Goal: Communication & Community: Connect with others

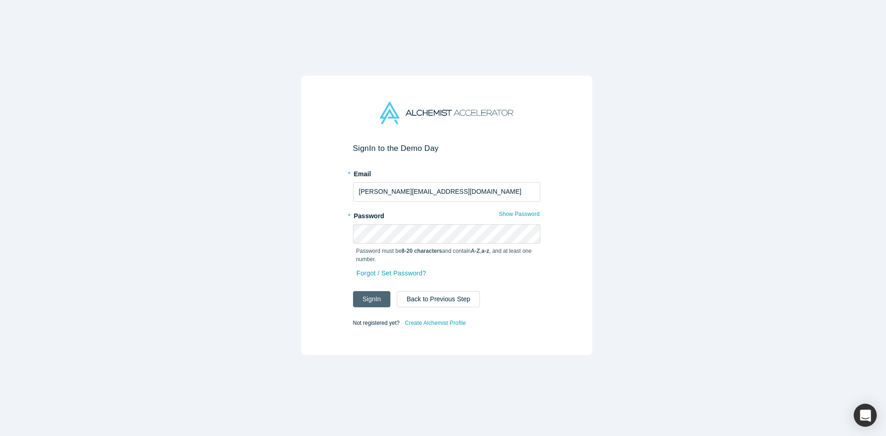
click at [379, 296] on button "Sign In" at bounding box center [372, 299] width 38 height 16
click at [370, 300] on button "Sign In" at bounding box center [372, 299] width 38 height 16
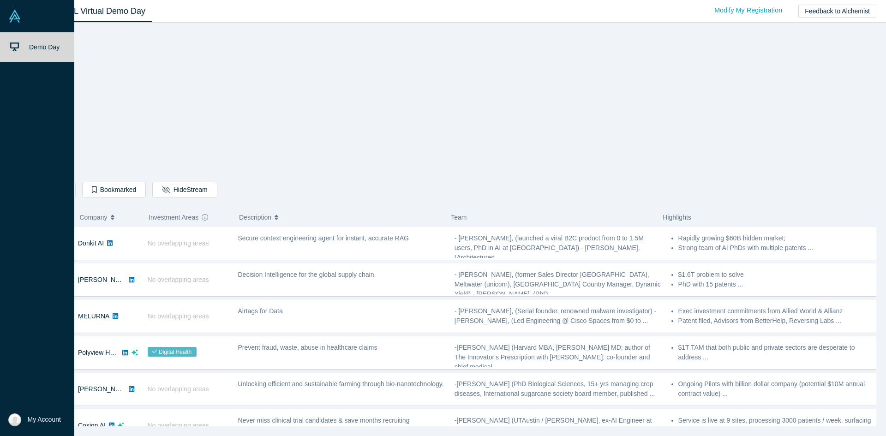
click at [16, 18] on img at bounding box center [14, 16] width 13 height 13
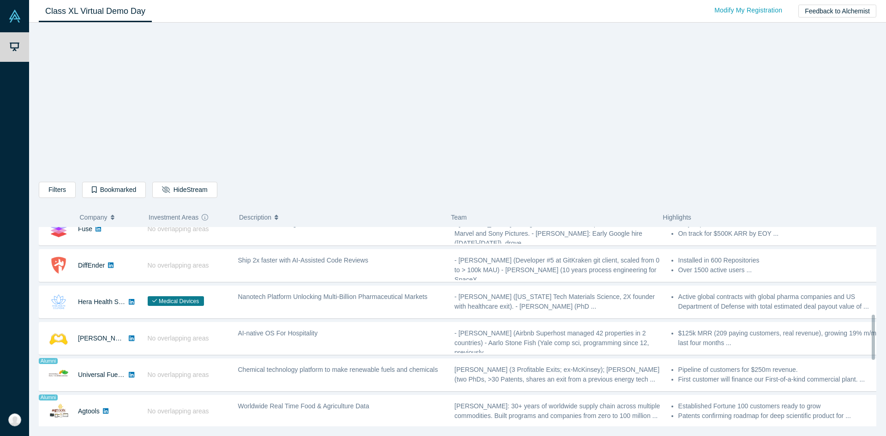
scroll to position [417, 0]
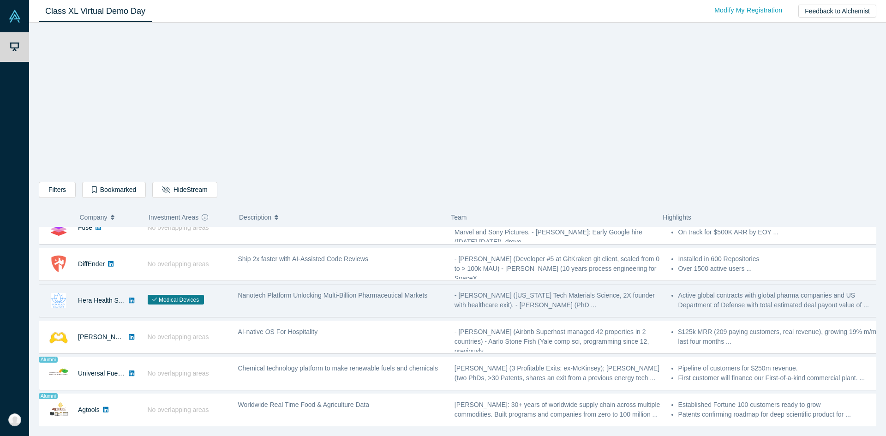
click at [258, 299] on span "Nanotech Platform Unlocking Multi-Billion Pharmaceutical Markets" at bounding box center [333, 295] width 190 height 7
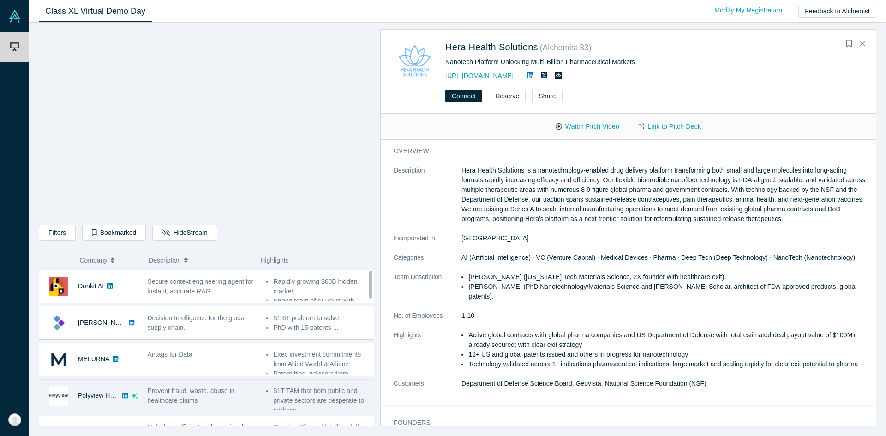
scroll to position [30, 0]
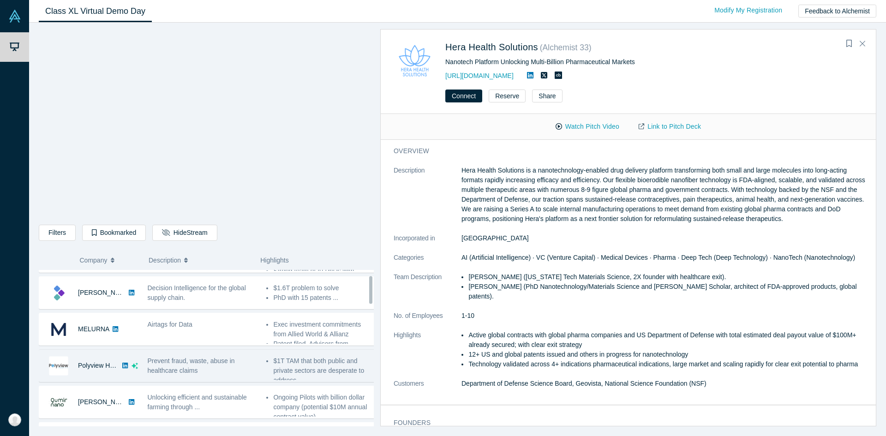
click at [206, 372] on div "Prevent fraud, waste, abuse in healthcare claims" at bounding box center [202, 365] width 109 height 19
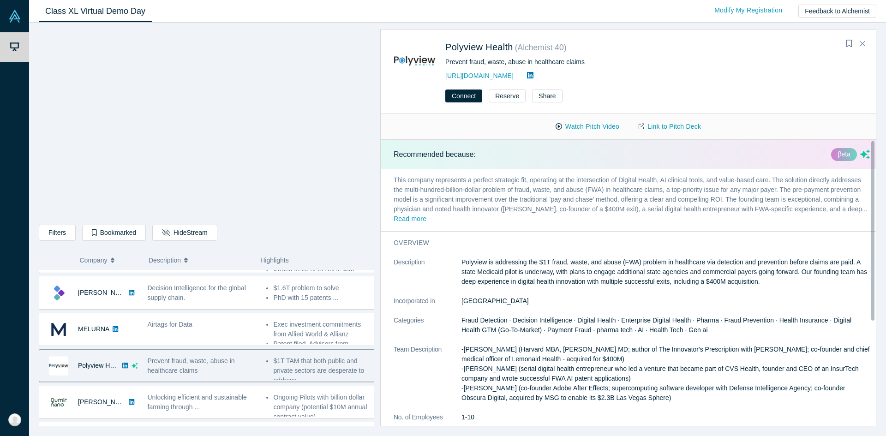
scroll to position [0, 0]
click at [655, 124] on link "Link to Pitch Deck" at bounding box center [670, 127] width 82 height 16
click at [455, 93] on button "Connect" at bounding box center [464, 96] width 37 height 13
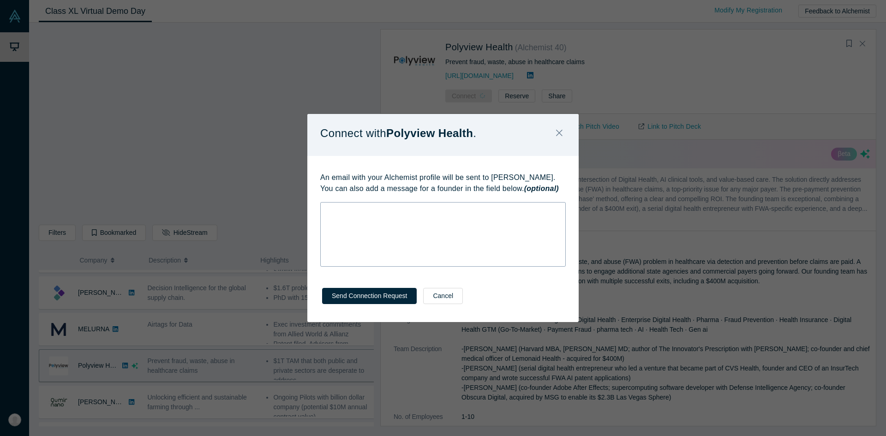
click at [454, 255] on div "rdw-wrapper" at bounding box center [443, 234] width 246 height 65
click at [563, 137] on button "Close" at bounding box center [559, 134] width 19 height 20
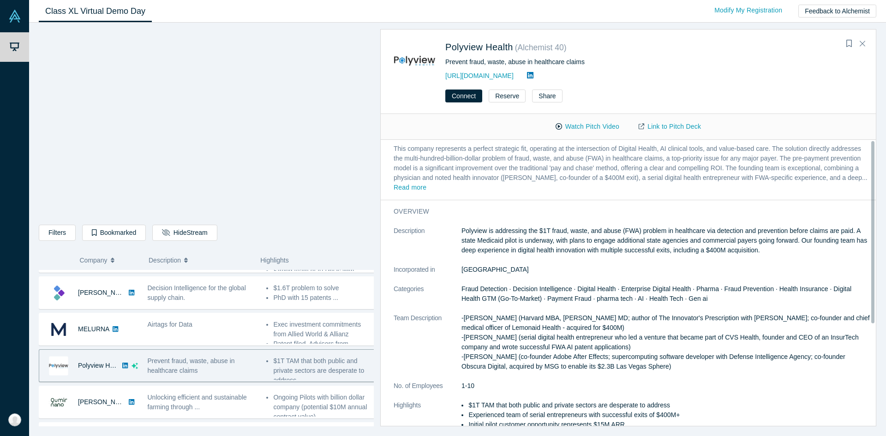
scroll to position [0, 0]
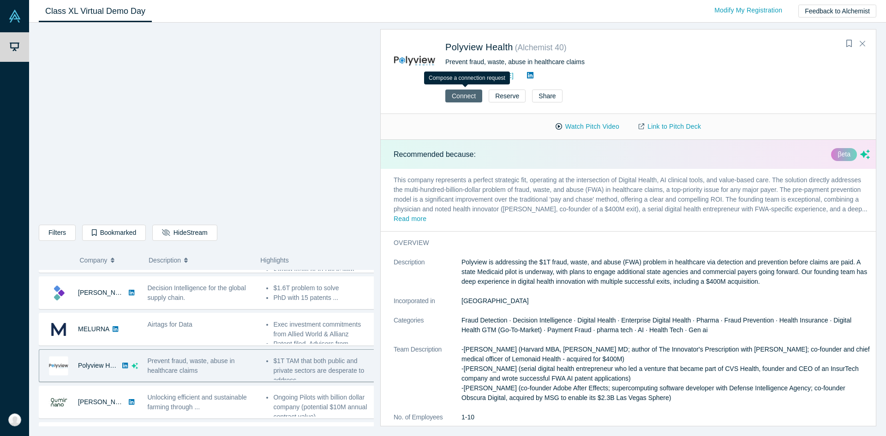
click at [457, 90] on button "Connect" at bounding box center [464, 96] width 37 height 13
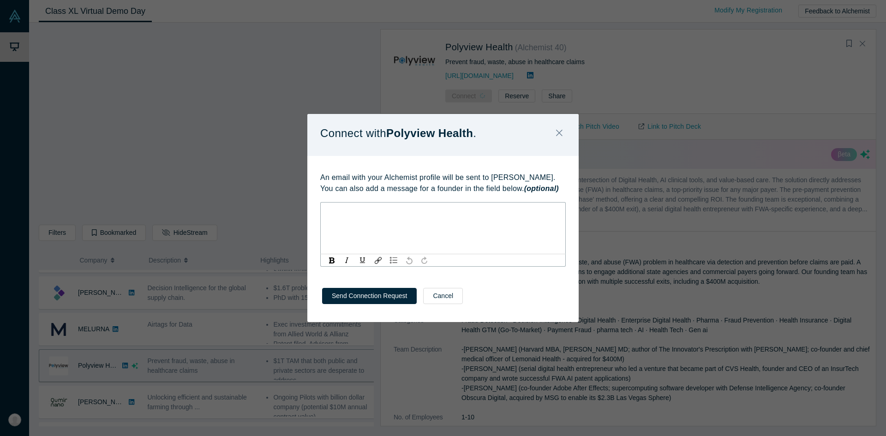
click at [452, 207] on div "rdw-editor" at bounding box center [443, 210] width 233 height 10
click at [358, 204] on div "rdw-wrapper" at bounding box center [443, 234] width 246 height 65
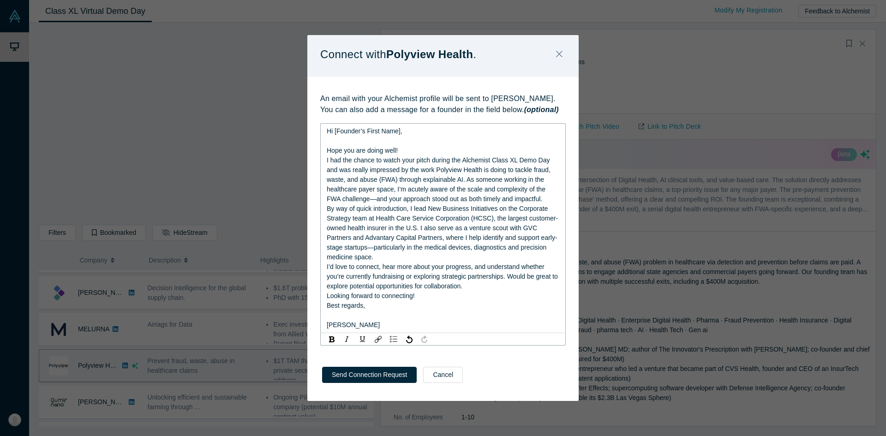
click at [399, 134] on span "Hi [Founder’s First Name]," at bounding box center [365, 130] width 76 height 7
drag, startPoint x: 386, startPoint y: 327, endPoint x: 353, endPoint y: 152, distance: 177.7
click at [353, 152] on div "Hi , Hope you are doing well! I had the chance to watch your pitch during the A…" at bounding box center [443, 229] width 233 height 204
click at [344, 138] on div "rdw-editor" at bounding box center [443, 141] width 233 height 10
click at [339, 132] on div "Hi ," at bounding box center [443, 132] width 233 height 10
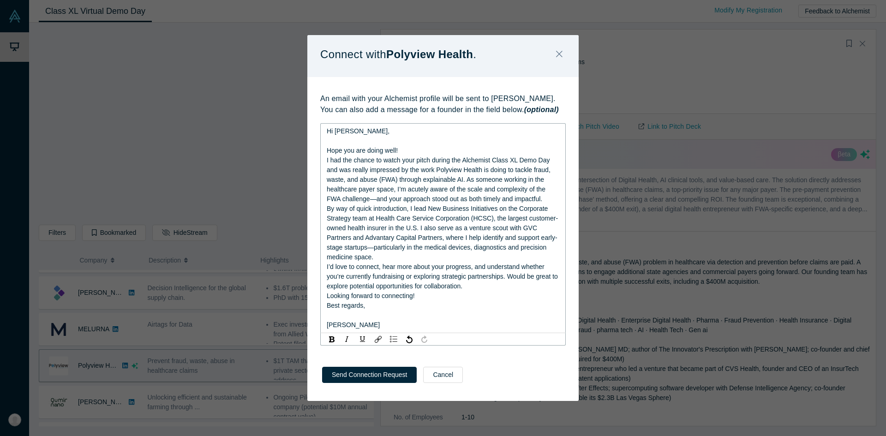
click at [415, 154] on div "Hope you are doing well!" at bounding box center [443, 151] width 233 height 10
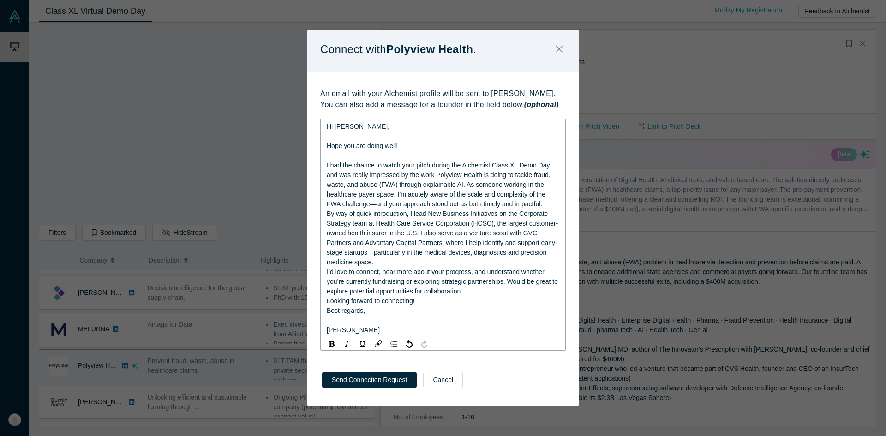
click at [425, 165] on span "I had the chance to watch your pitch during the Alchemist Class XL Demo Day and…" at bounding box center [440, 185] width 226 height 46
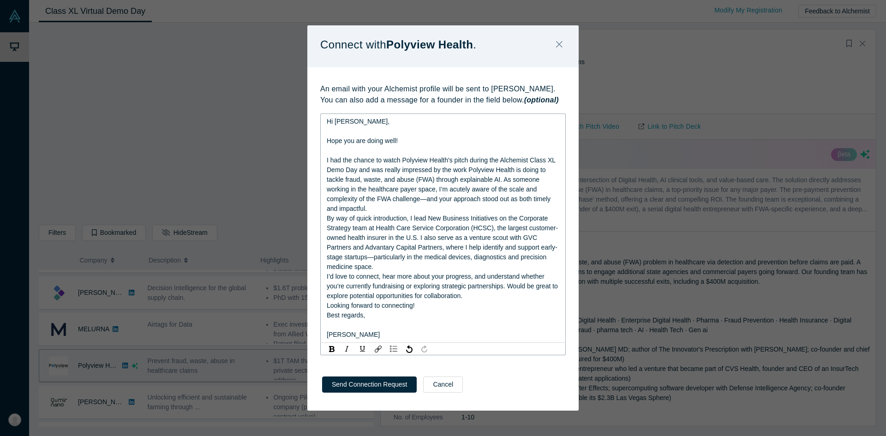
click at [493, 171] on span "I had the chance to watch Polyview Health's pitch during the Alchemist Class XL…" at bounding box center [442, 185] width 230 height 56
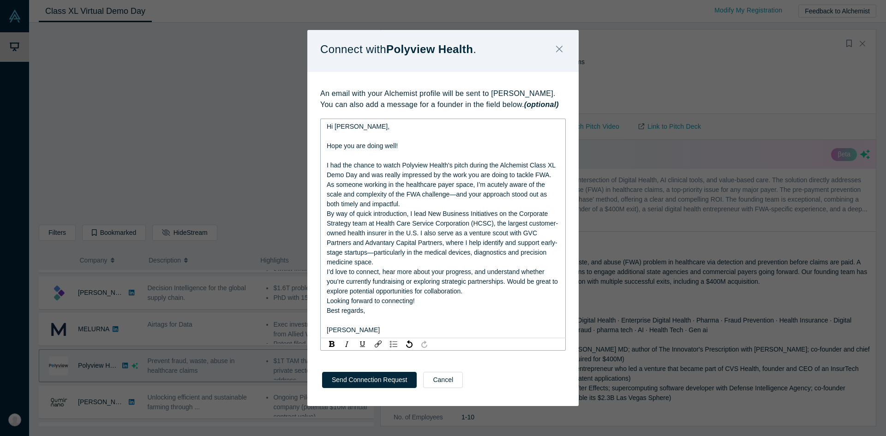
click at [425, 204] on div "I had the chance to watch Polyview Health's pitch during the Alchemist Class XL…" at bounding box center [443, 185] width 233 height 48
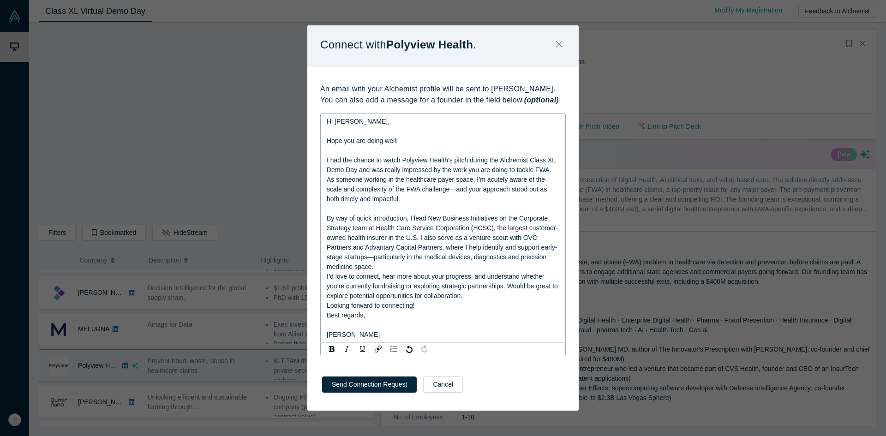
click at [342, 249] on span "By way of quick introduction, I lead New Business Initiatives on the Corporate …" at bounding box center [442, 243] width 231 height 56
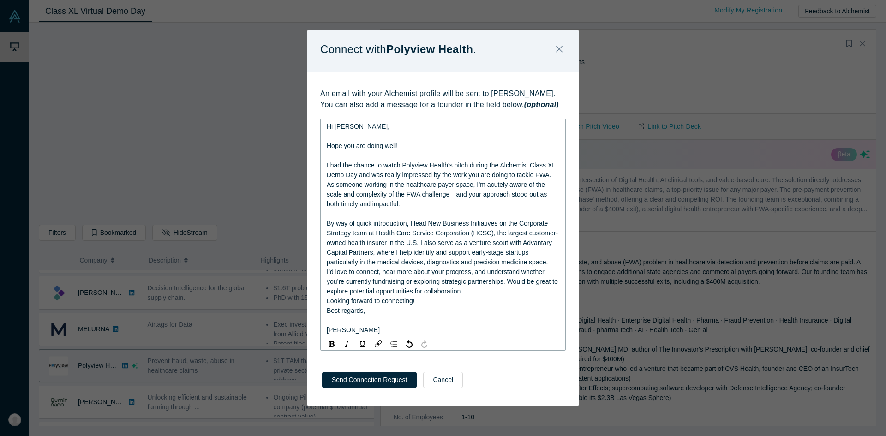
click at [377, 265] on span "By way of quick introduction, I lead New Business Initiatives on the Corporate …" at bounding box center [442, 243] width 231 height 46
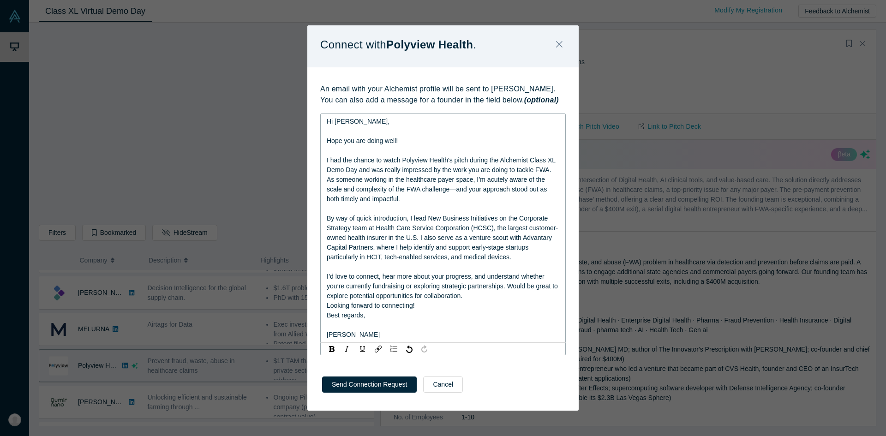
click at [475, 297] on div "I’d love to connect, hear more about your progress, and understand whether you’…" at bounding box center [443, 286] width 233 height 29
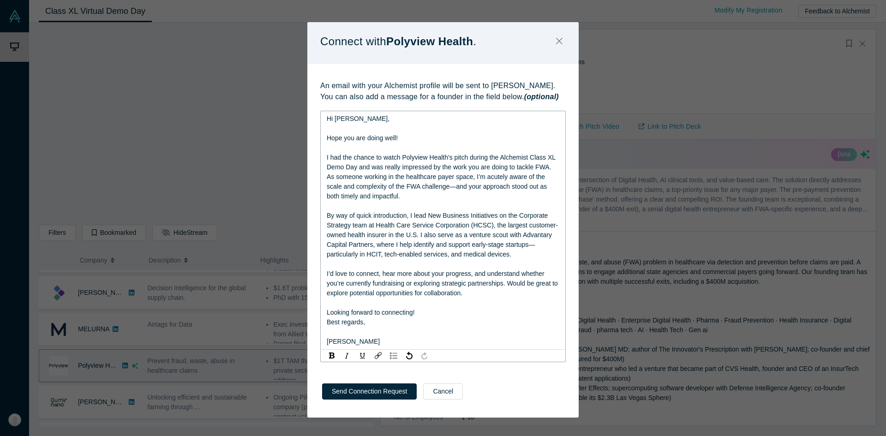
click at [327, 322] on span "Best regards," at bounding box center [346, 322] width 38 height 7
click at [414, 238] on span "By way of quick introduction, I lead New Business Initiatives on the Corporate …" at bounding box center [442, 235] width 231 height 46
click at [533, 227] on span "By way of quick introduction, I lead New Business Initiatives on the Corporate …" at bounding box center [443, 235] width 233 height 46
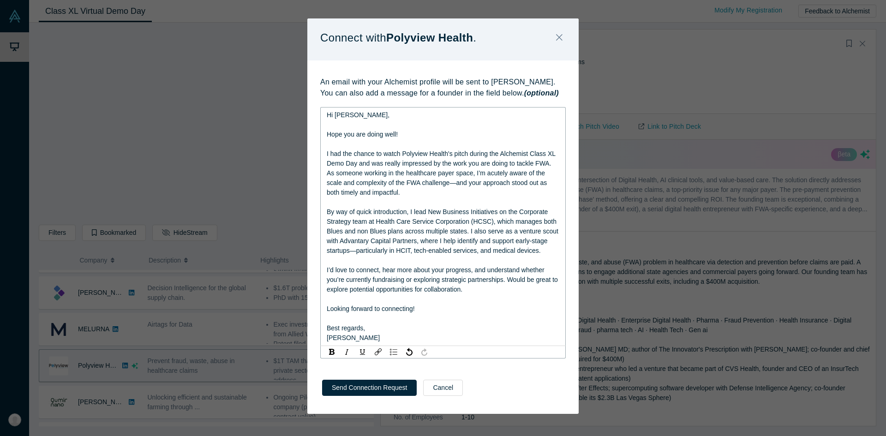
click at [500, 276] on span "I’d love to connect, hear more about your progress, and understand whether you’…" at bounding box center [443, 279] width 233 height 27
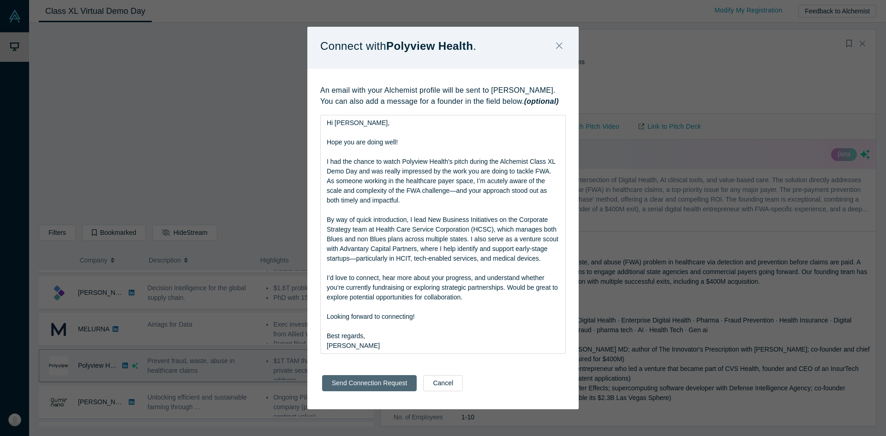
click at [350, 386] on button "Send Connection Request" at bounding box center [369, 383] width 95 height 16
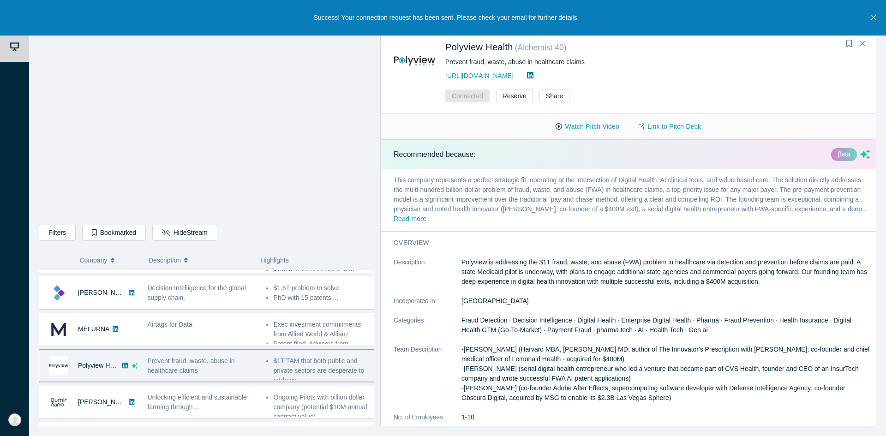
click at [878, 15] on button "Close" at bounding box center [874, 18] width 12 height 36
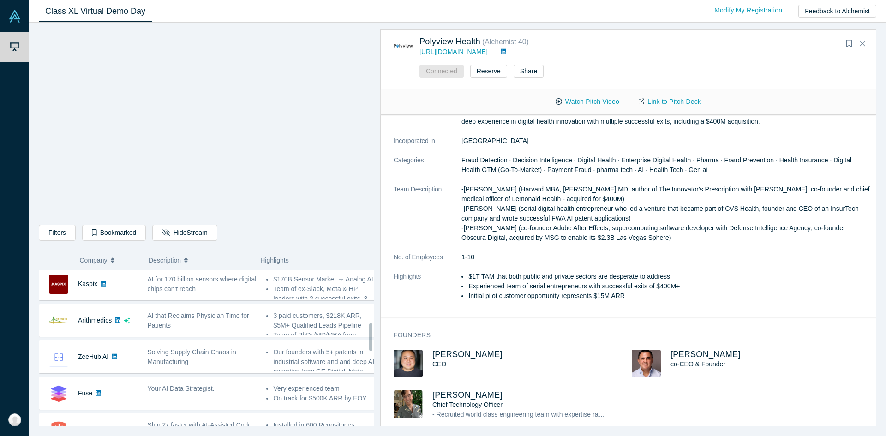
scroll to position [297, 0]
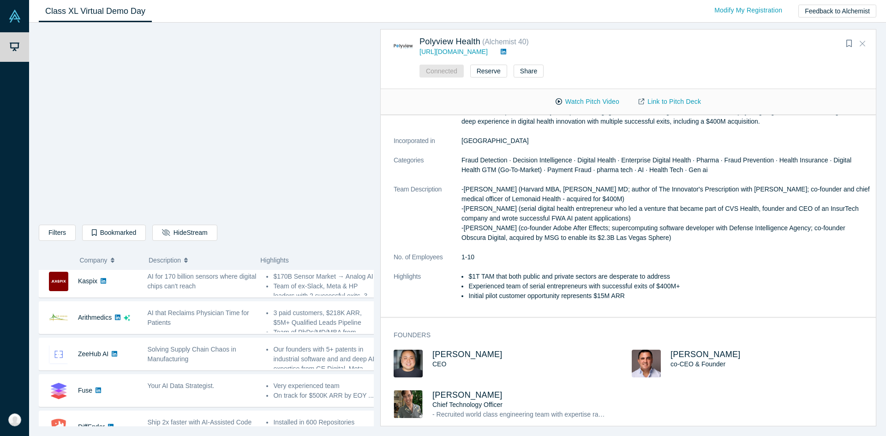
click at [861, 47] on icon "Close" at bounding box center [863, 43] width 6 height 8
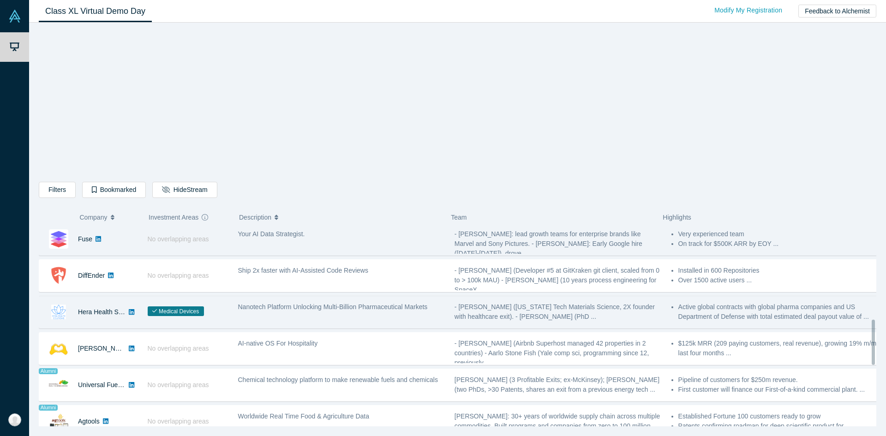
scroll to position [408, 0]
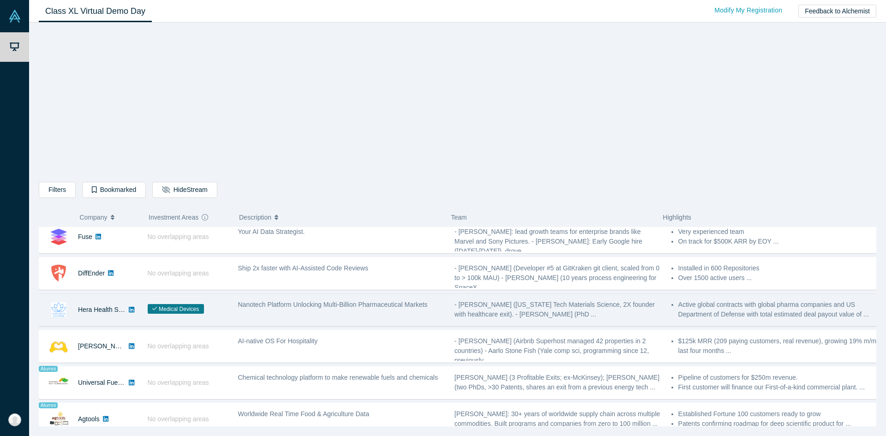
click at [307, 308] on span "Nanotech Platform Unlocking Multi-Billion Pharmaceutical Markets" at bounding box center [333, 304] width 190 height 7
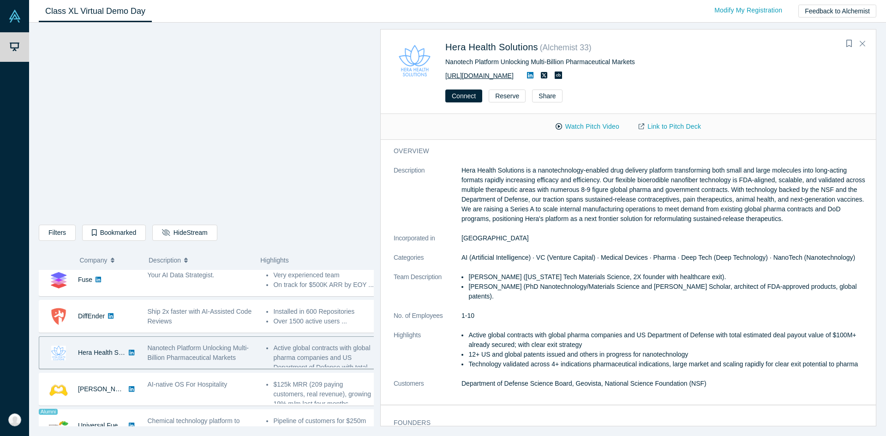
click at [499, 75] on link "[URL][DOMAIN_NAME]" at bounding box center [480, 75] width 68 height 7
click at [860, 43] on icon "Close" at bounding box center [863, 43] width 6 height 8
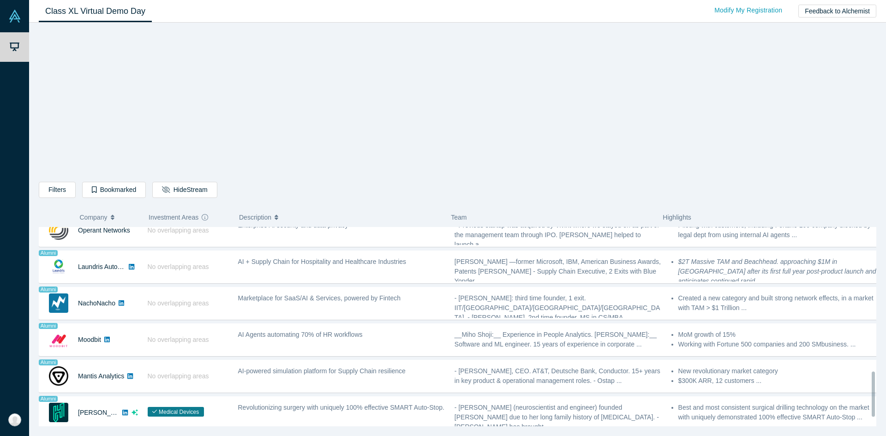
scroll to position [676, 0]
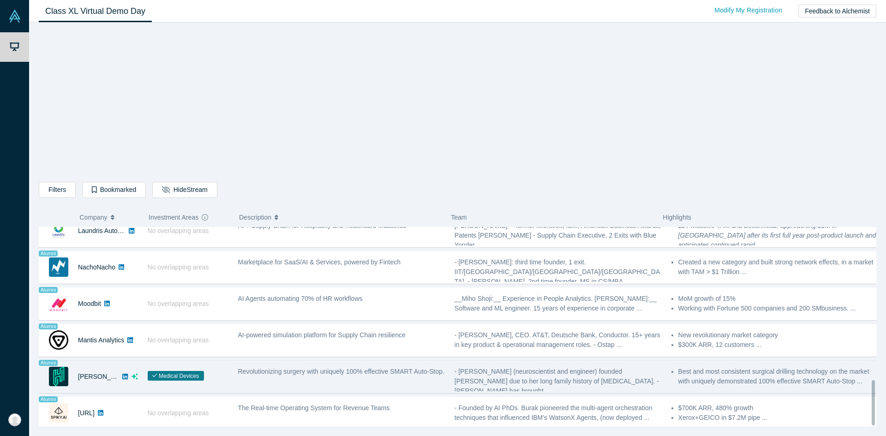
click at [230, 375] on div "Medical Devices" at bounding box center [188, 377] width 90 height 32
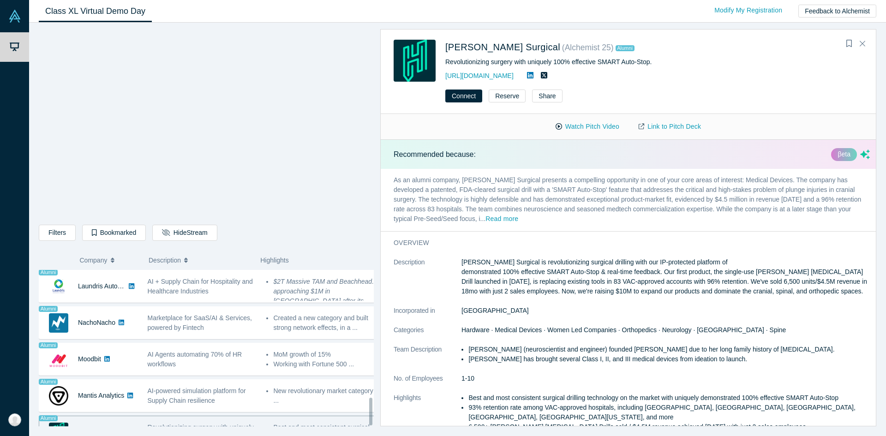
scroll to position [719, 0]
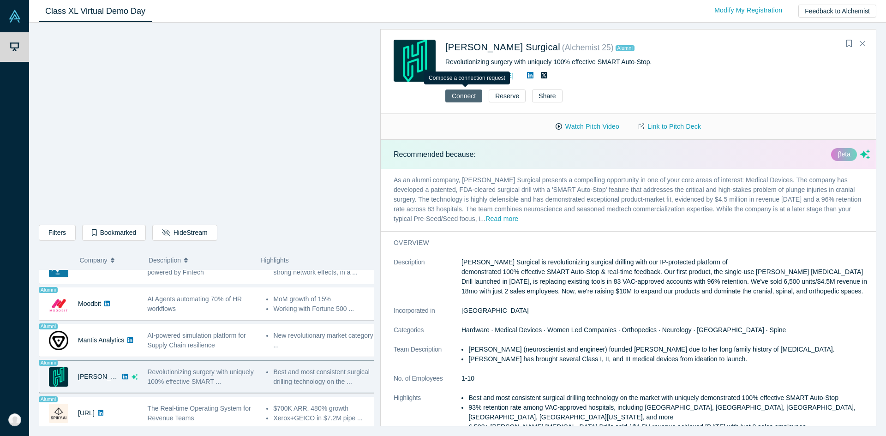
click at [465, 102] on button "Connect" at bounding box center [464, 96] width 37 height 13
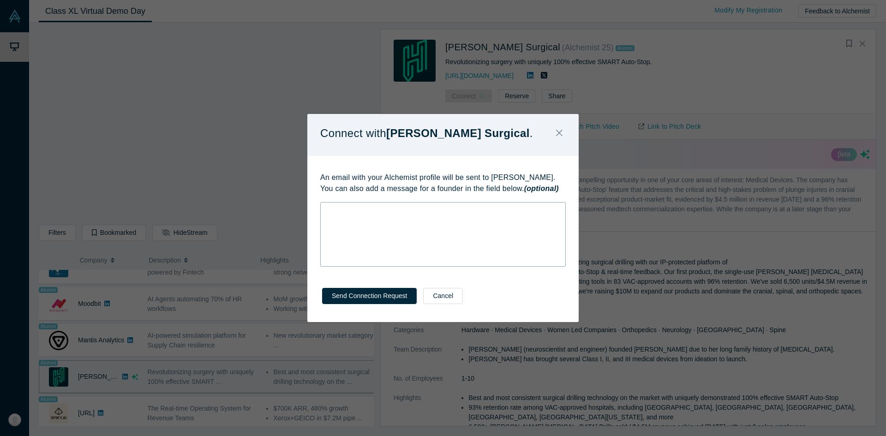
click at [433, 232] on div "rdw-wrapper" at bounding box center [443, 234] width 246 height 65
click at [356, 236] on div "rdw-wrapper" at bounding box center [443, 234] width 246 height 65
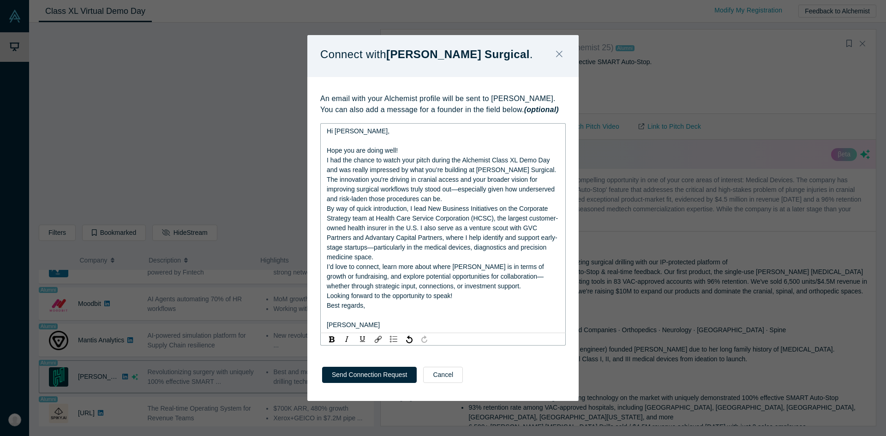
click at [401, 155] on div "Hope you are doing well!" at bounding box center [443, 151] width 233 height 10
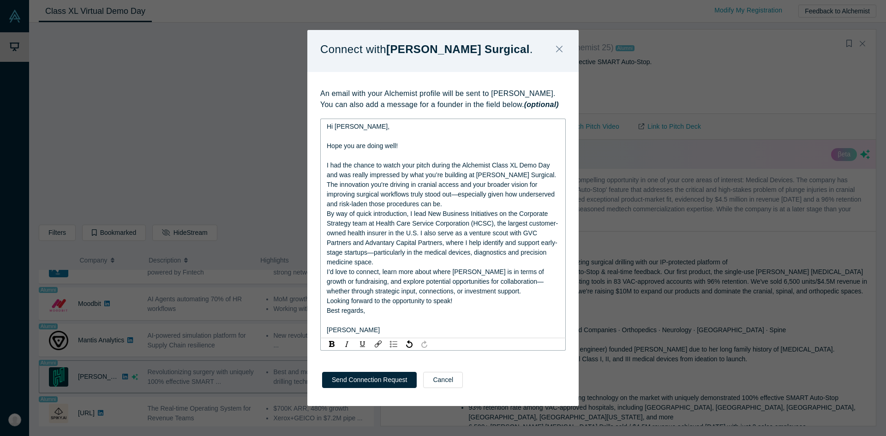
click at [417, 204] on div "I had the chance to watch your pitch during the Alchemist Class XL Demo Day and…" at bounding box center [443, 185] width 233 height 48
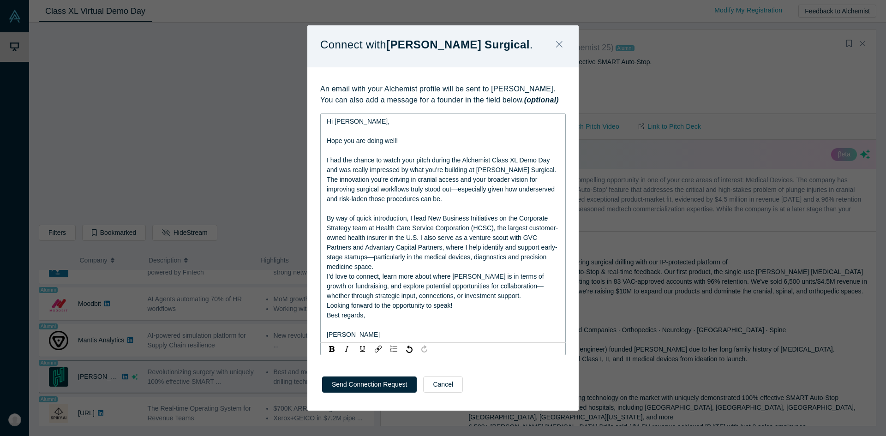
click at [392, 267] on div "By way of quick introduction, I lead New Business Initiatives on the Corporate …" at bounding box center [443, 243] width 233 height 58
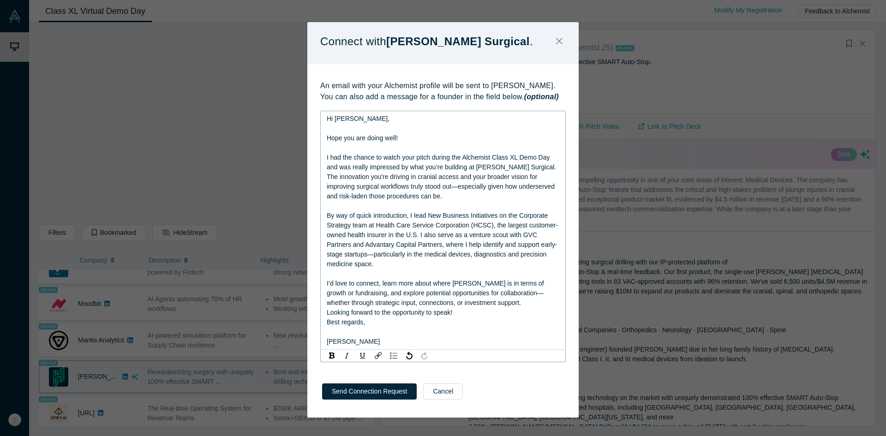
click at [335, 246] on span "By way of quick introduction, I lead New Business Initiatives on the Corporate …" at bounding box center [442, 240] width 231 height 56
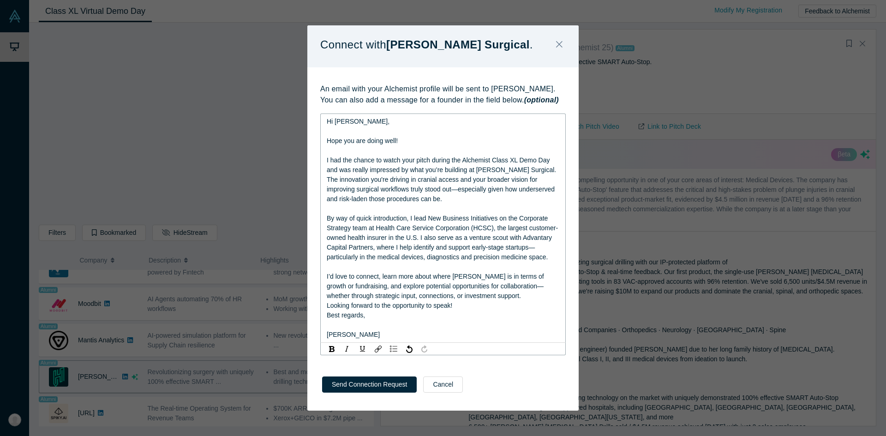
click at [470, 306] on div "Looking forward to the opportunity to speak!" at bounding box center [443, 306] width 233 height 10
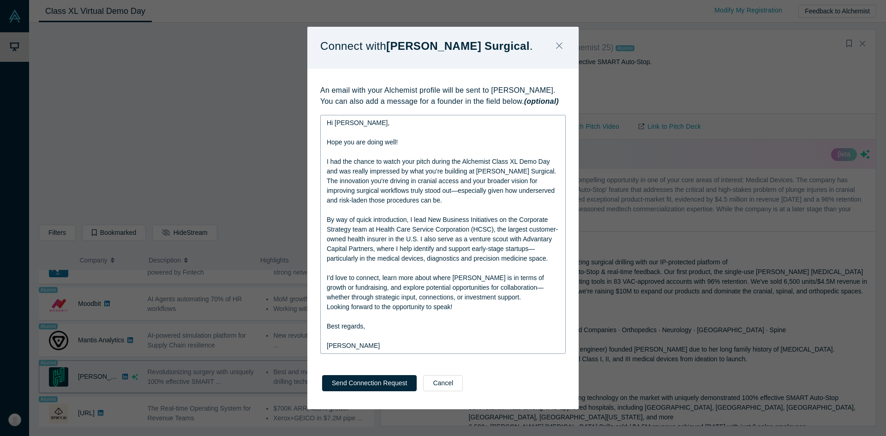
click at [323, 343] on div "Hi [PERSON_NAME] you are doing well! I had the chance to watch your pitch durin…" at bounding box center [443, 234] width 246 height 239
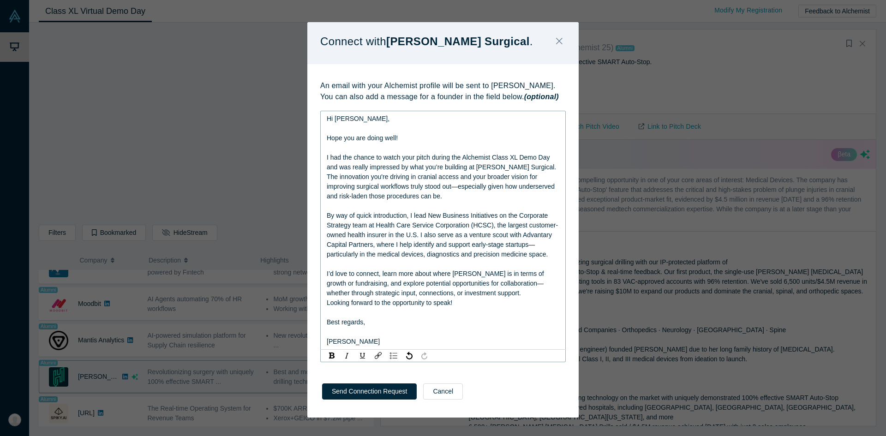
click at [328, 342] on span "[PERSON_NAME]" at bounding box center [353, 341] width 53 height 7
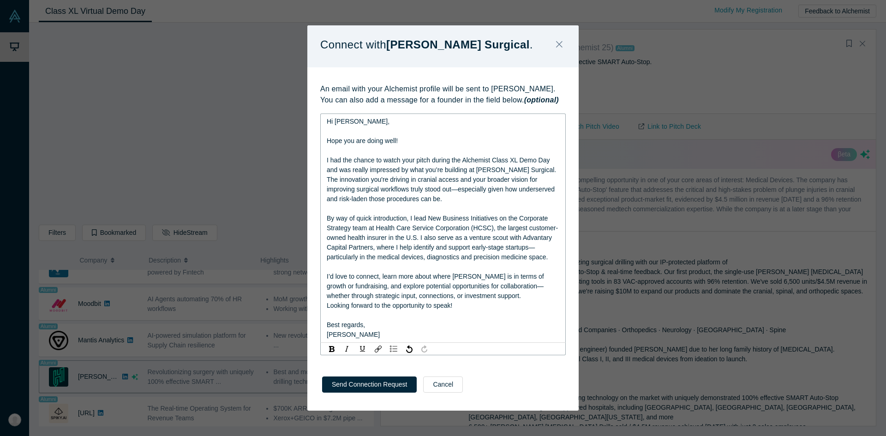
click at [522, 260] on span "By way of quick introduction, I lead New Business Initiatives on the Corporate …" at bounding box center [442, 238] width 231 height 46
click at [399, 295] on span "I’d love to connect, learn more about where [PERSON_NAME] is in terms of growth…" at bounding box center [436, 286] width 219 height 27
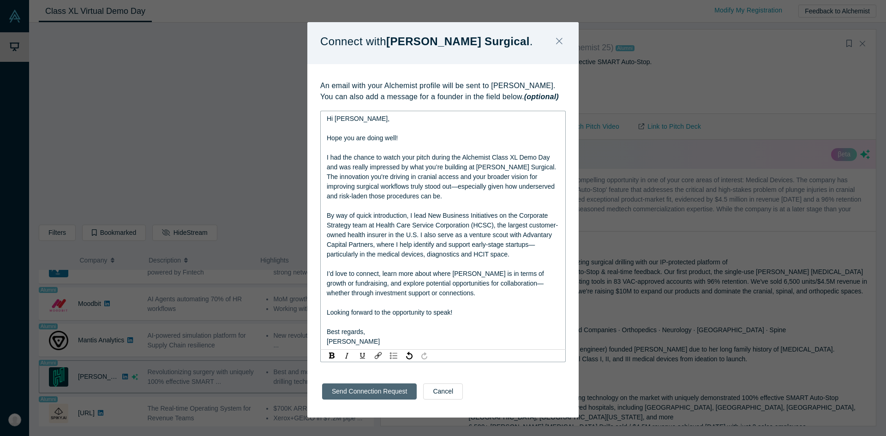
click at [357, 390] on button "Send Connection Request" at bounding box center [369, 392] width 95 height 16
